Goal: Book appointment/travel/reservation

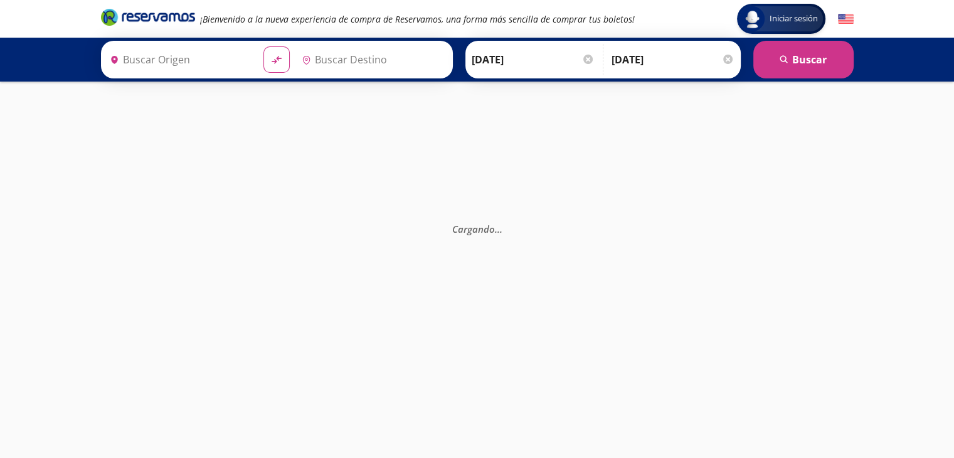
type input "[GEOGRAPHIC_DATA], [GEOGRAPHIC_DATA]"
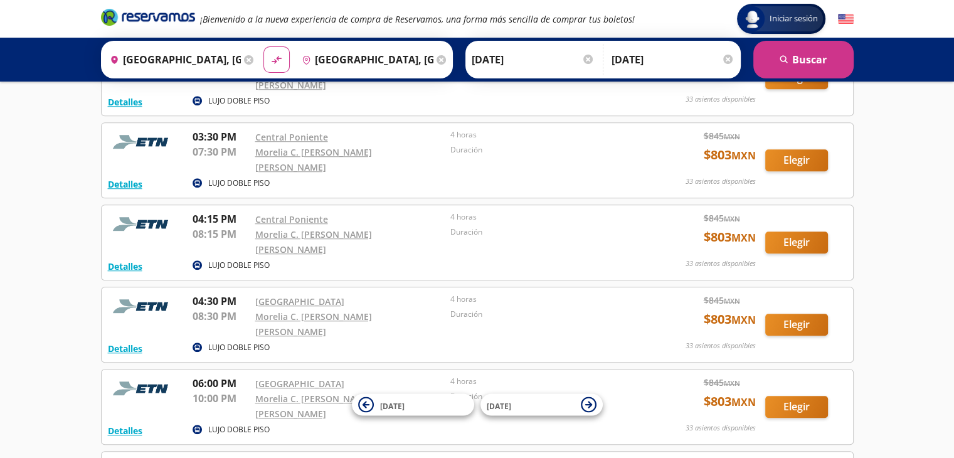
scroll to position [1034, 0]
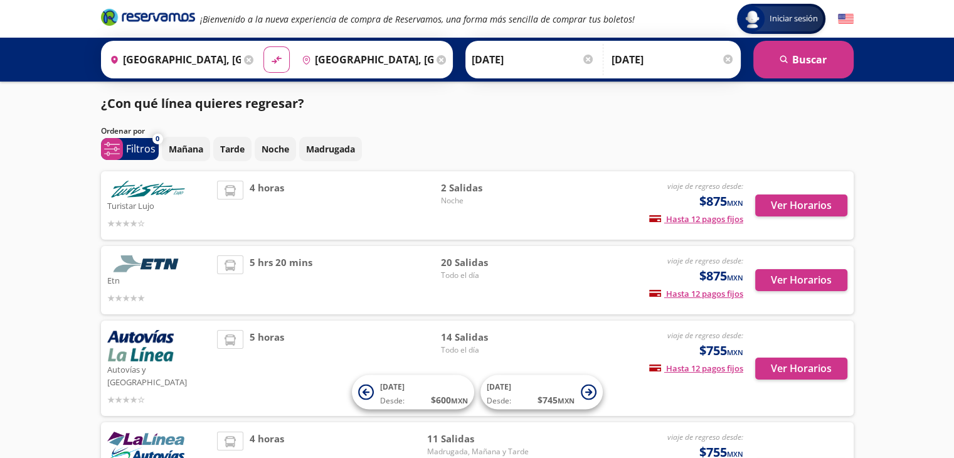
click at [654, 66] on input "[DATE]" at bounding box center [673, 59] width 123 height 31
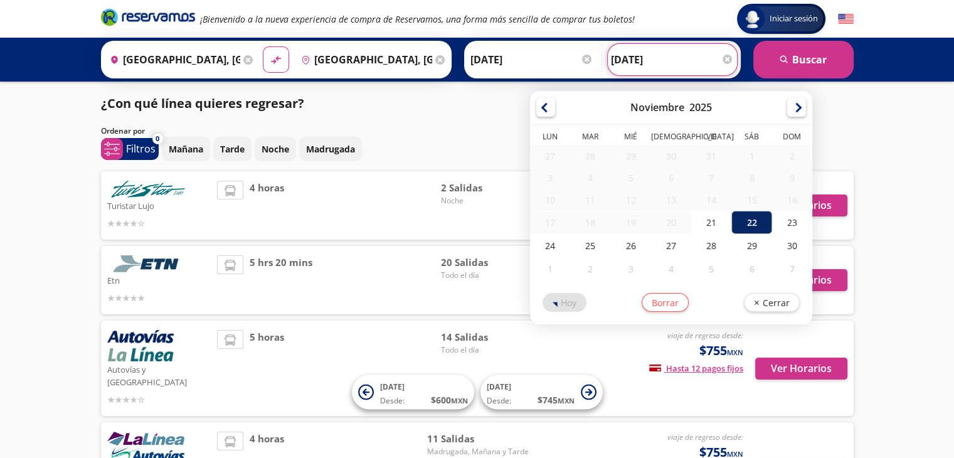
click at [745, 227] on div "22" at bounding box center [752, 222] width 40 height 23
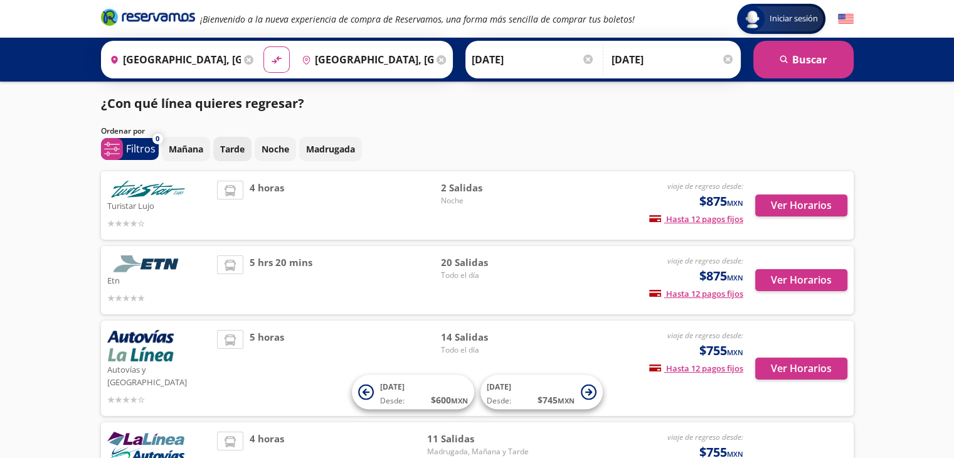
click at [224, 152] on p "Tarde" at bounding box center [232, 148] width 24 height 13
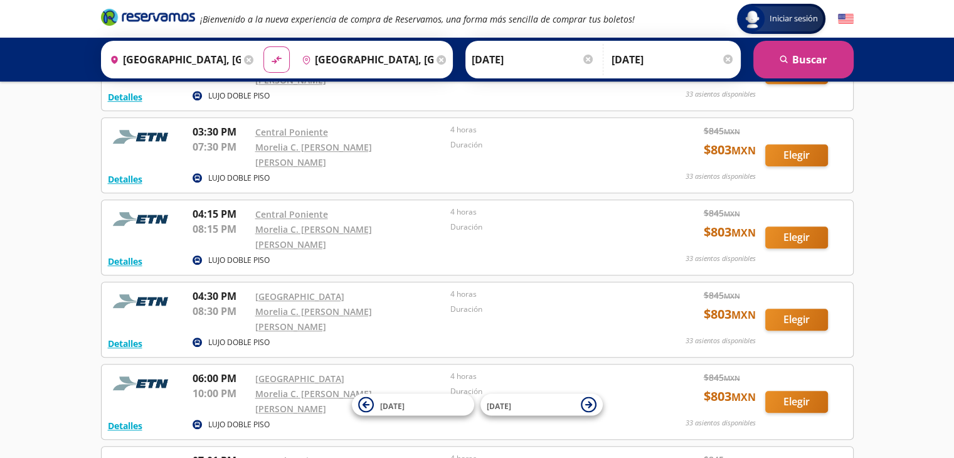
scroll to position [1019, 0]
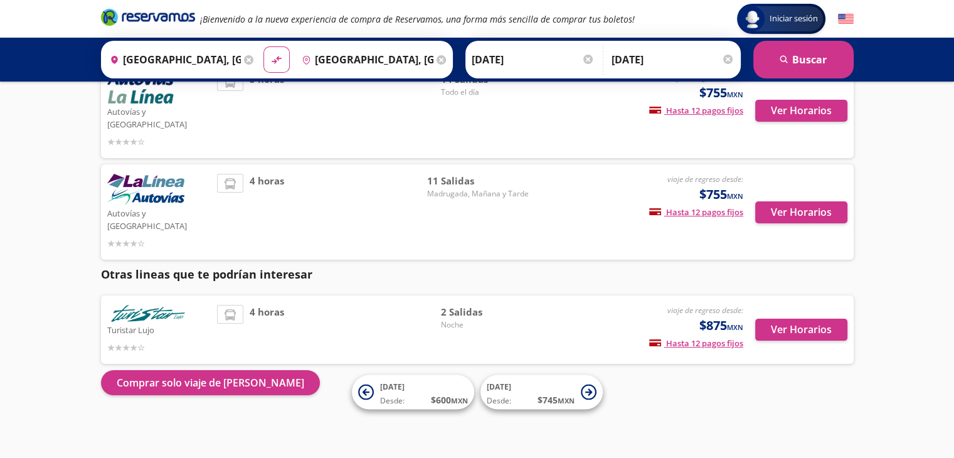
scroll to position [158, 0]
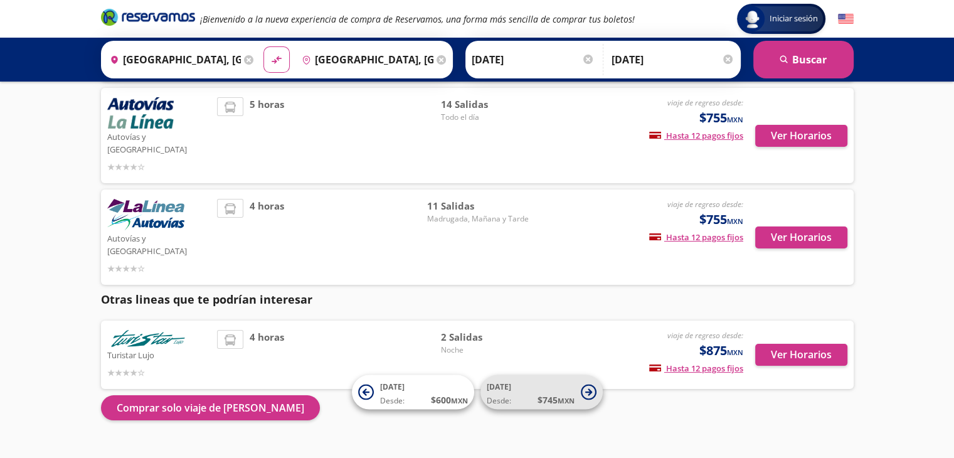
click at [589, 388] on icon at bounding box center [588, 391] width 7 height 7
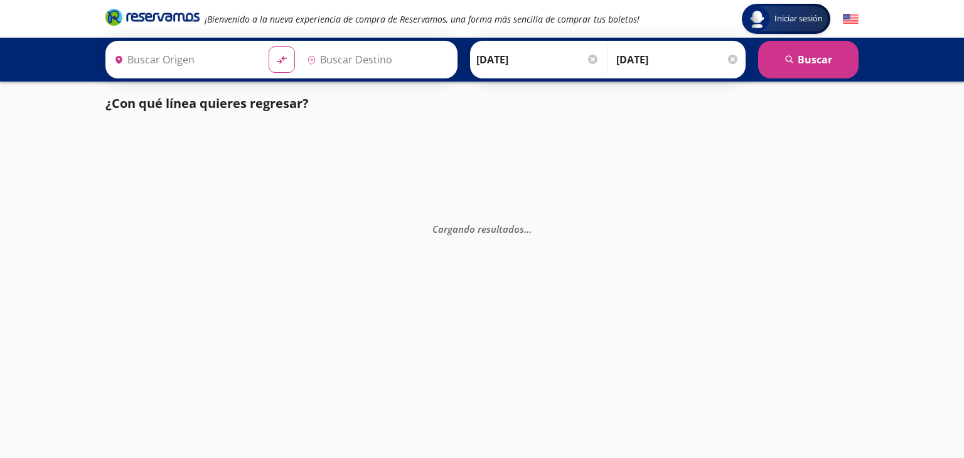
type input "[GEOGRAPHIC_DATA], [GEOGRAPHIC_DATA]"
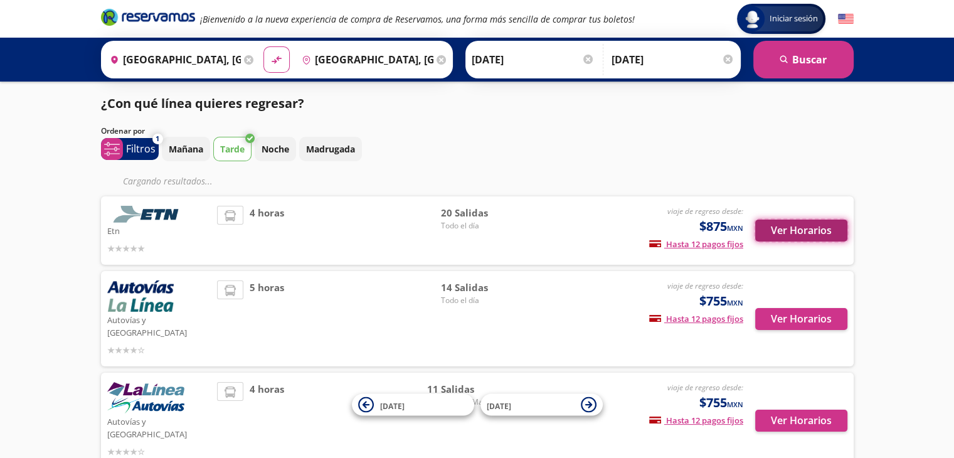
click at [804, 234] on button "Ver Horarios" at bounding box center [802, 231] width 92 height 22
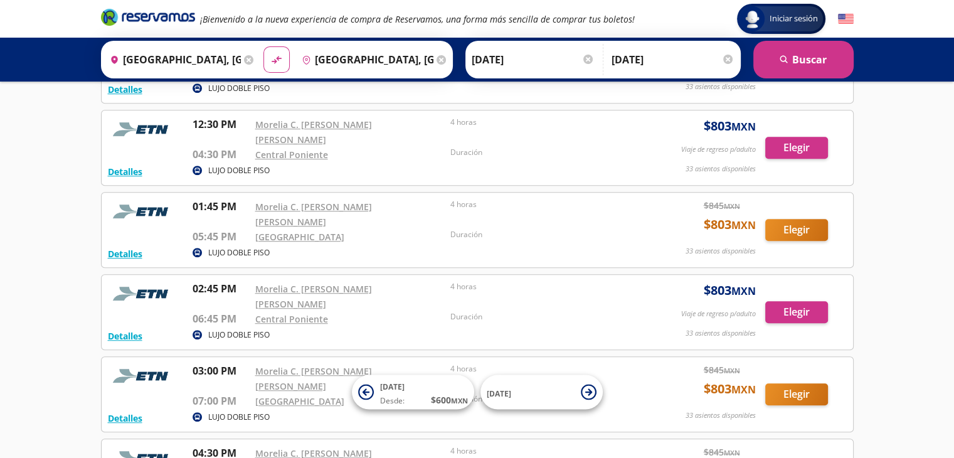
scroll to position [872, 0]
